Goal: Task Accomplishment & Management: Use online tool/utility

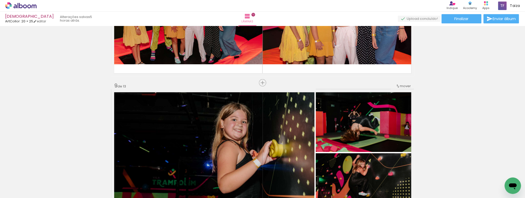
scroll to position [1150, 0]
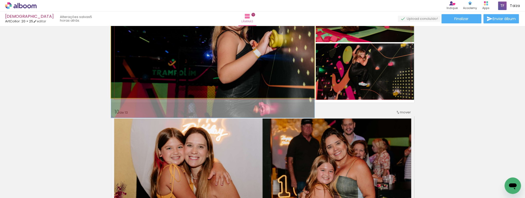
click at [266, 79] on quentale-photo at bounding box center [212, 38] width 203 height 119
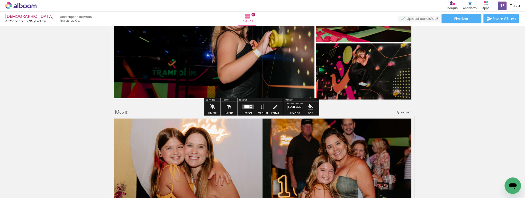
scroll to position [0, 583]
click at [236, 86] on quentale-photo at bounding box center [212, 38] width 203 height 119
click at [0, 0] on div at bounding box center [0, 0] width 0 height 0
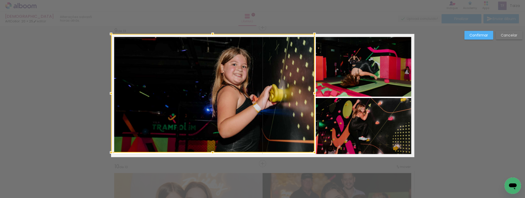
scroll to position [1094, 0]
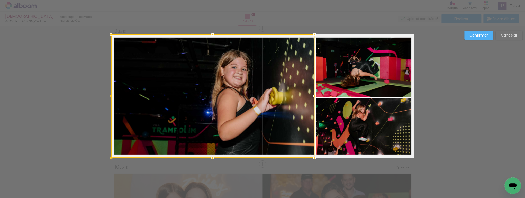
drag, startPoint x: 212, startPoint y: 152, endPoint x: 212, endPoint y: 161, distance: 8.8
click at [212, 161] on div at bounding box center [212, 158] width 10 height 10
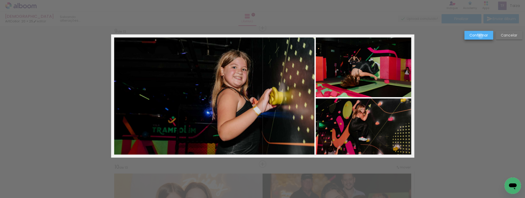
click at [0, 0] on slot "Confirmar" at bounding box center [0, 0] width 0 height 0
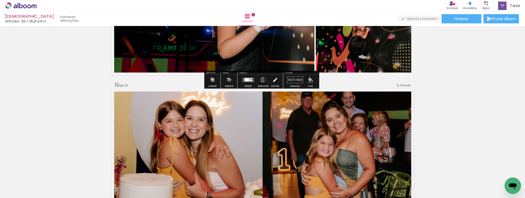
scroll to position [1177, 0]
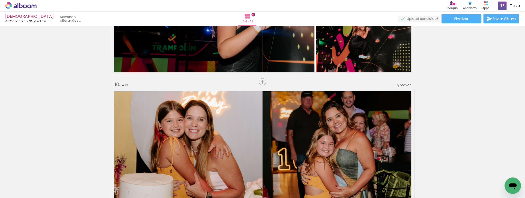
click at [266, 83] on span "Inserir lâmina" at bounding box center [276, 81] width 20 height 3
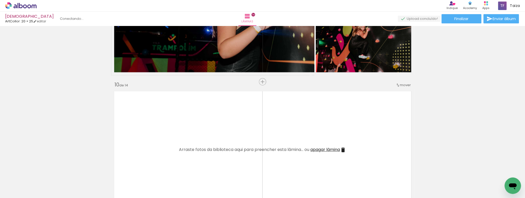
scroll to position [1232, 0]
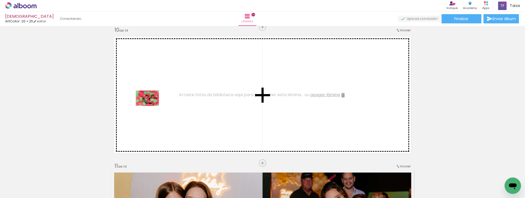
drag, startPoint x: 44, startPoint y: 183, endPoint x: 176, endPoint y: 106, distance: 152.4
click at [176, 106] on quentale-workspace at bounding box center [262, 99] width 525 height 198
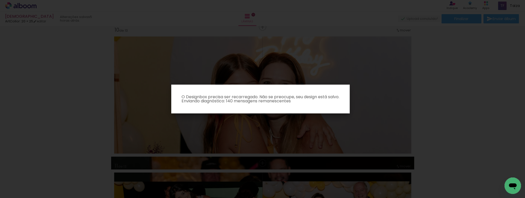
scroll to position [0, 1621]
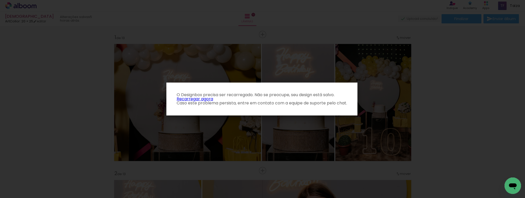
scroll to position [0, 1621]
